Goal: Navigation & Orientation: Go to known website

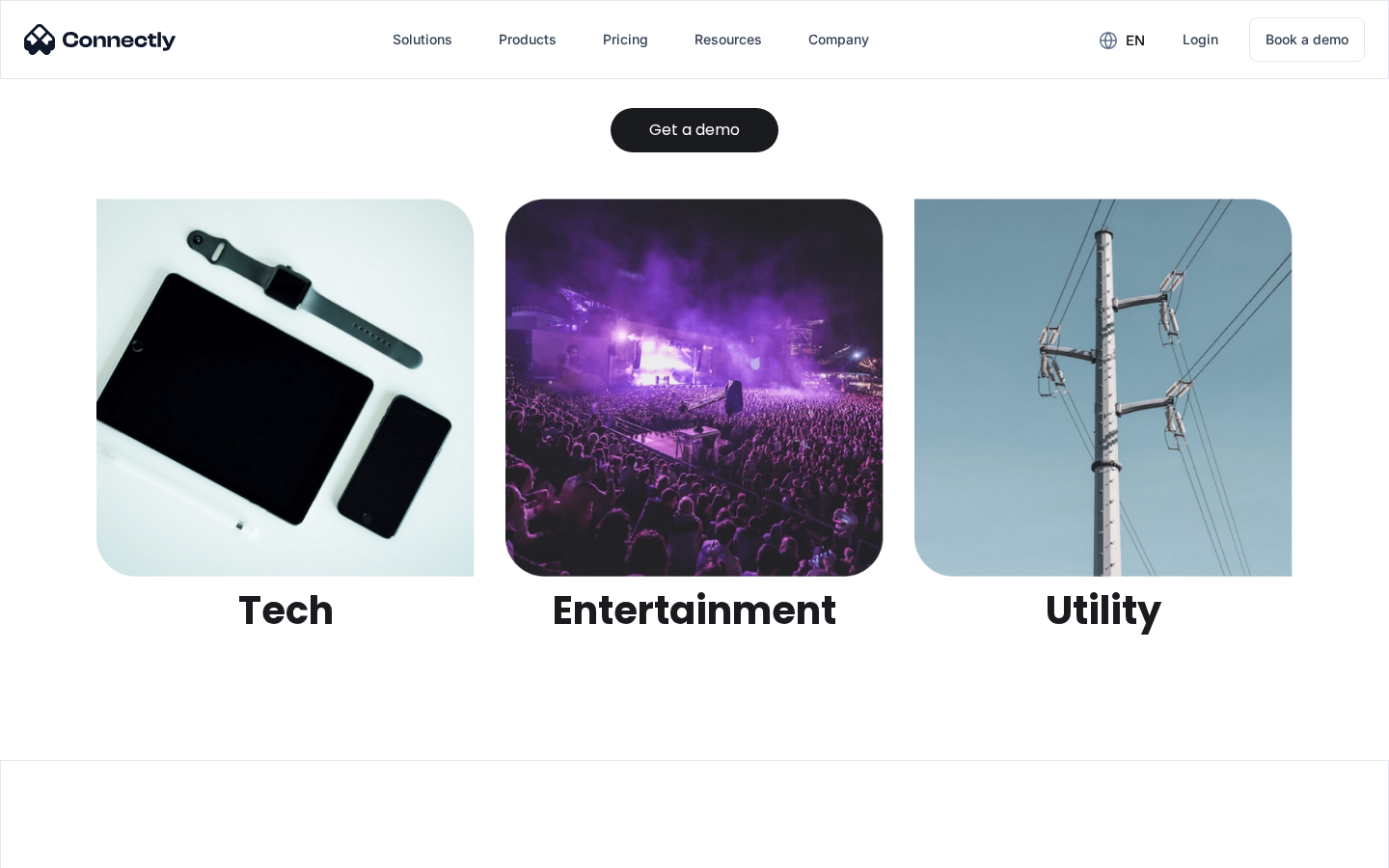
scroll to position [6085, 0]
